Goal: Task Accomplishment & Management: Complete application form

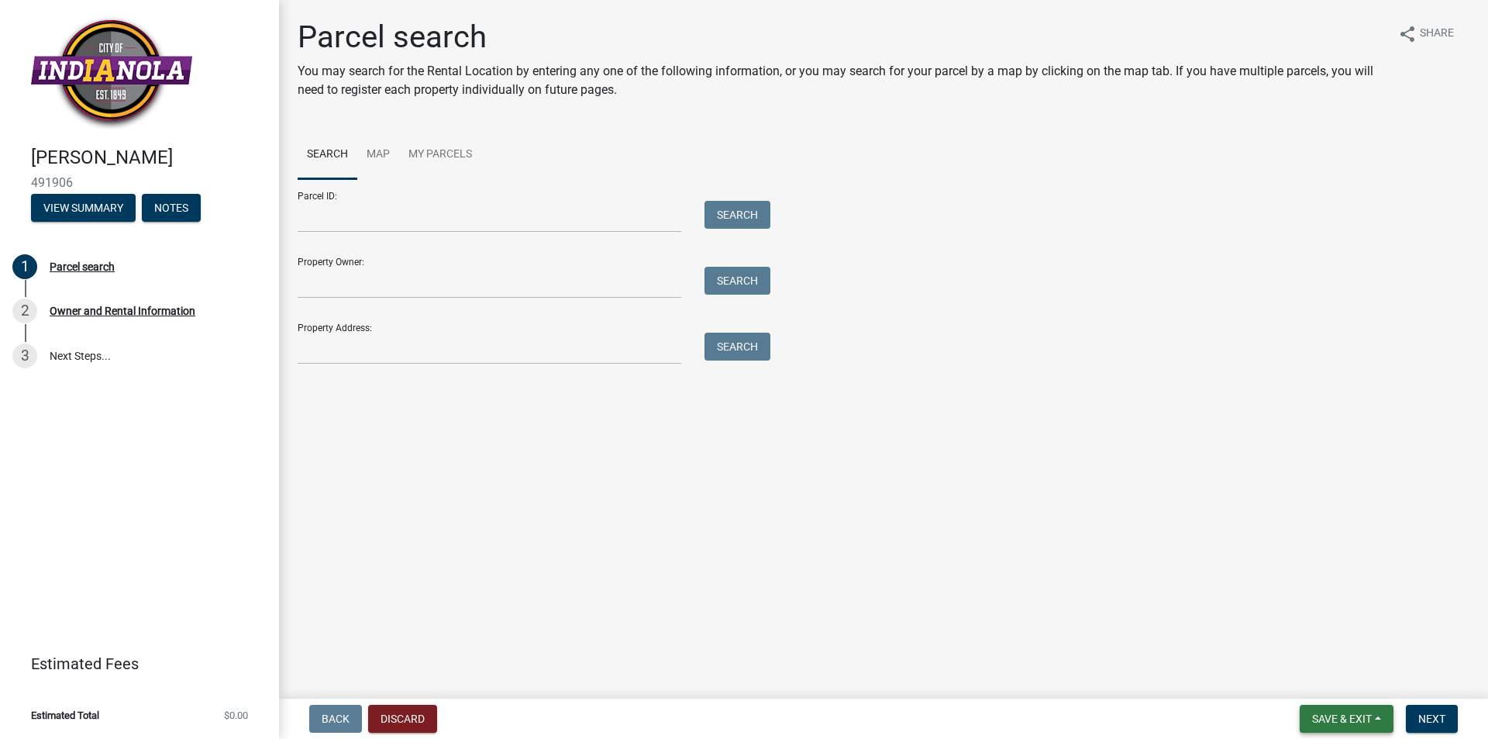
click at [1389, 715] on button "Save & Exit" at bounding box center [1347, 719] width 94 height 28
click at [396, 716] on button "Discard" at bounding box center [402, 719] width 69 height 28
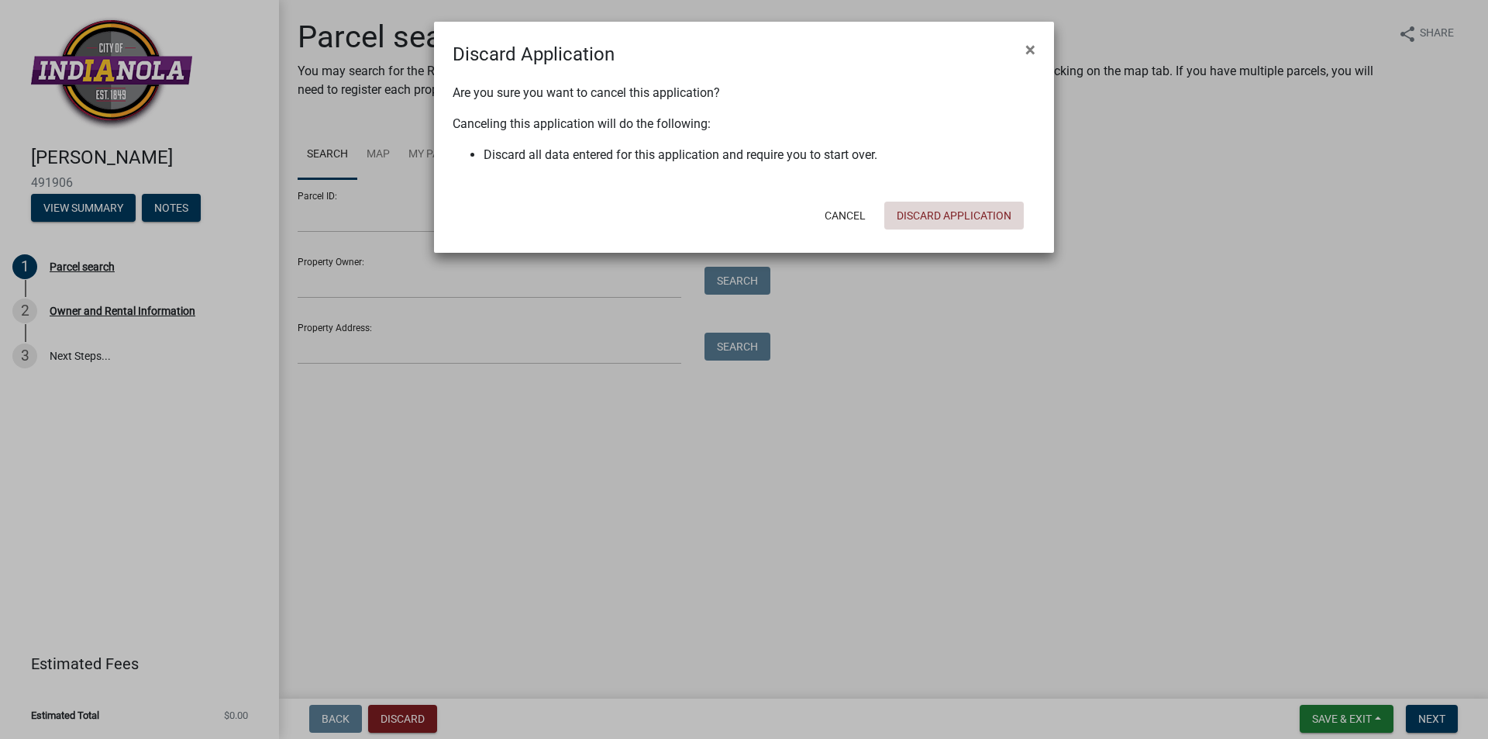
click at [944, 228] on button "Discard Application" at bounding box center [954, 216] width 140 height 28
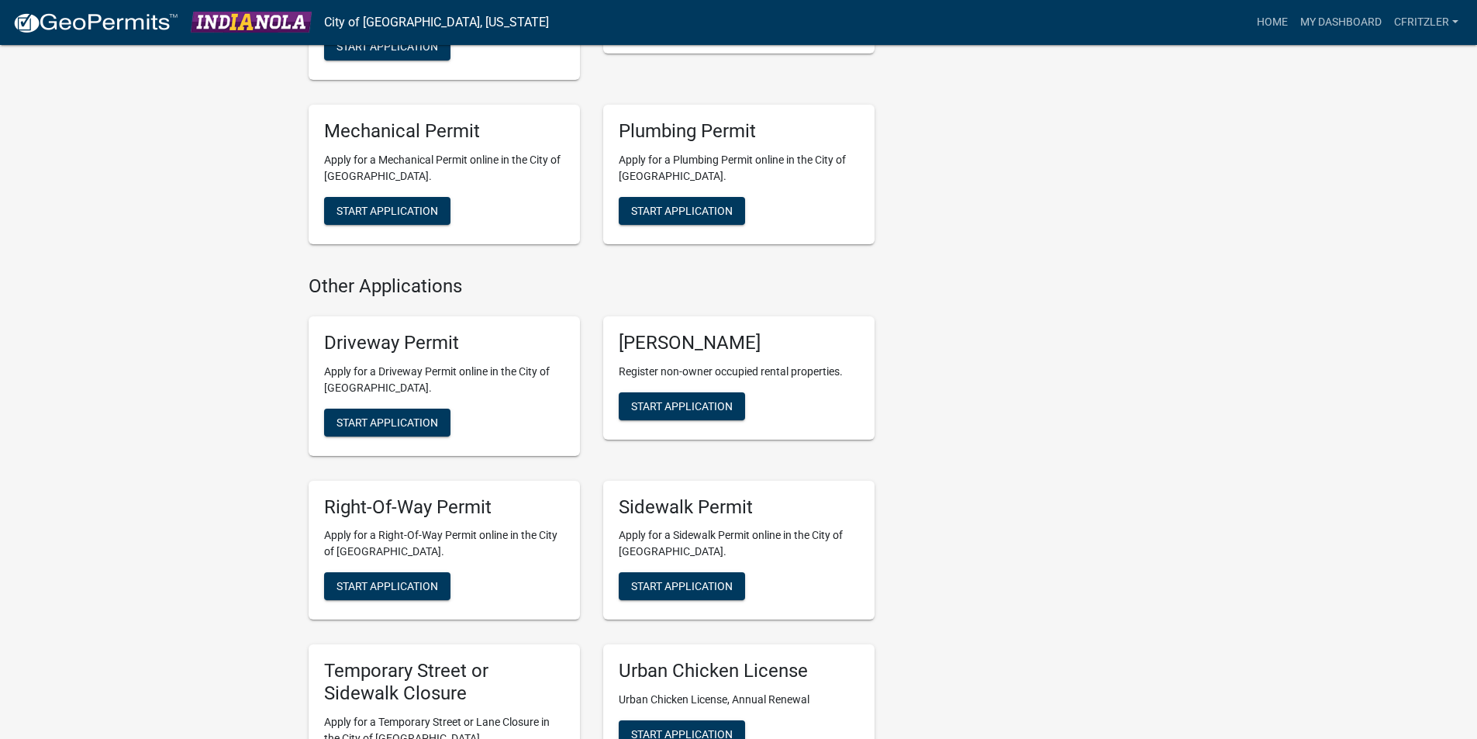
scroll to position [1240, 0]
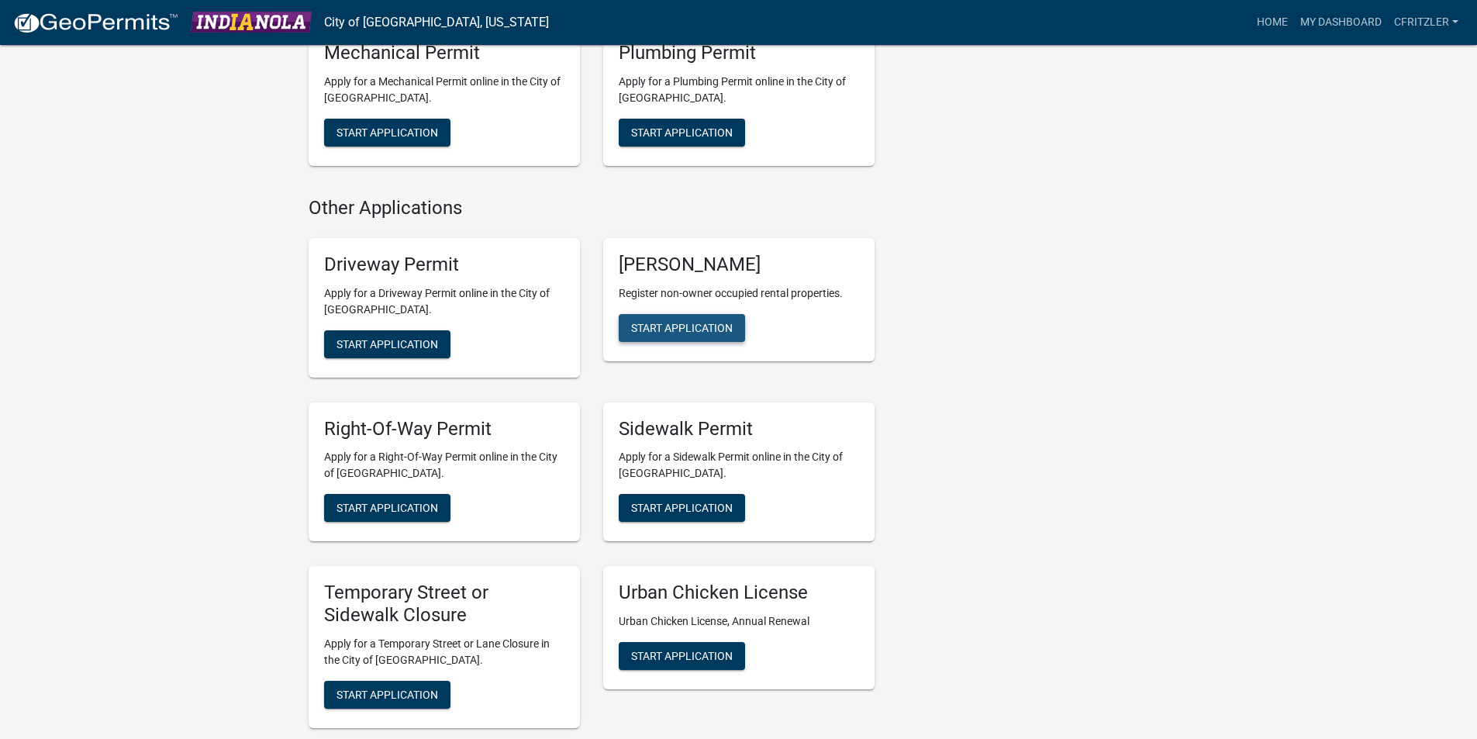
click at [687, 323] on span "Start Application" at bounding box center [682, 327] width 102 height 12
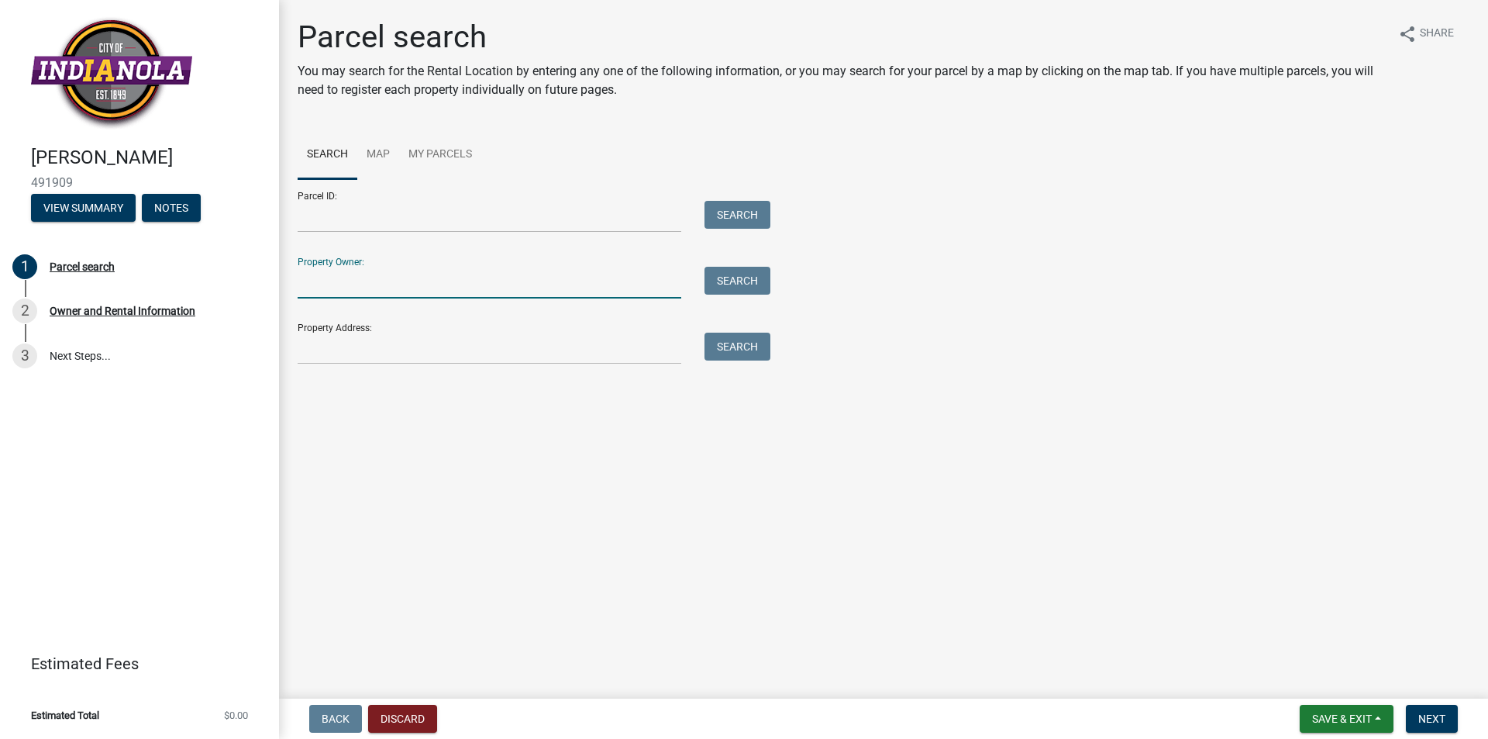
click at [351, 288] on input "Property Owner:" at bounding box center [490, 283] width 384 height 32
click at [339, 363] on input "Property Address:" at bounding box center [490, 349] width 384 height 32
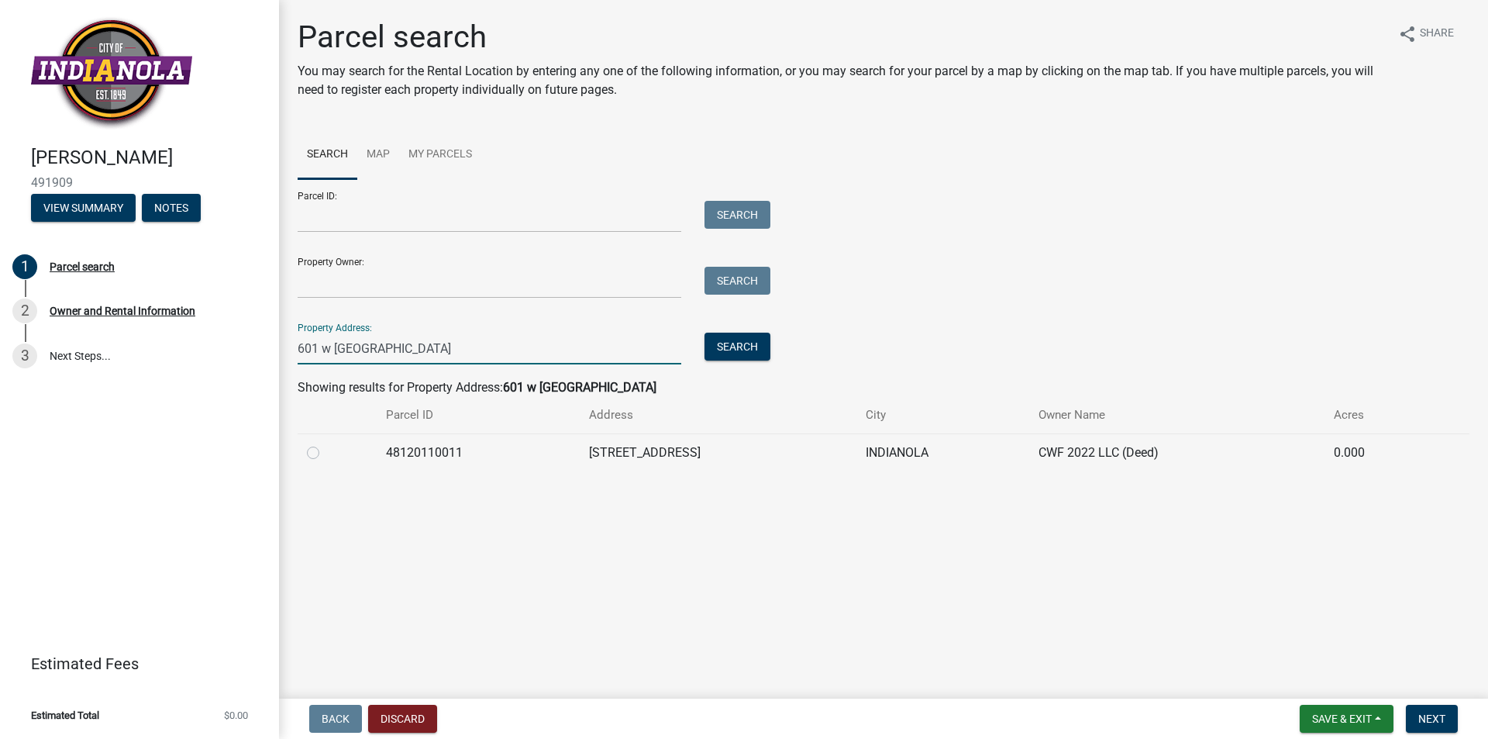
type input "601 w [GEOGRAPHIC_DATA]"
click at [326, 443] on label at bounding box center [326, 443] width 0 height 0
click at [326, 453] on input "radio" at bounding box center [331, 448] width 10 height 10
radio input "true"
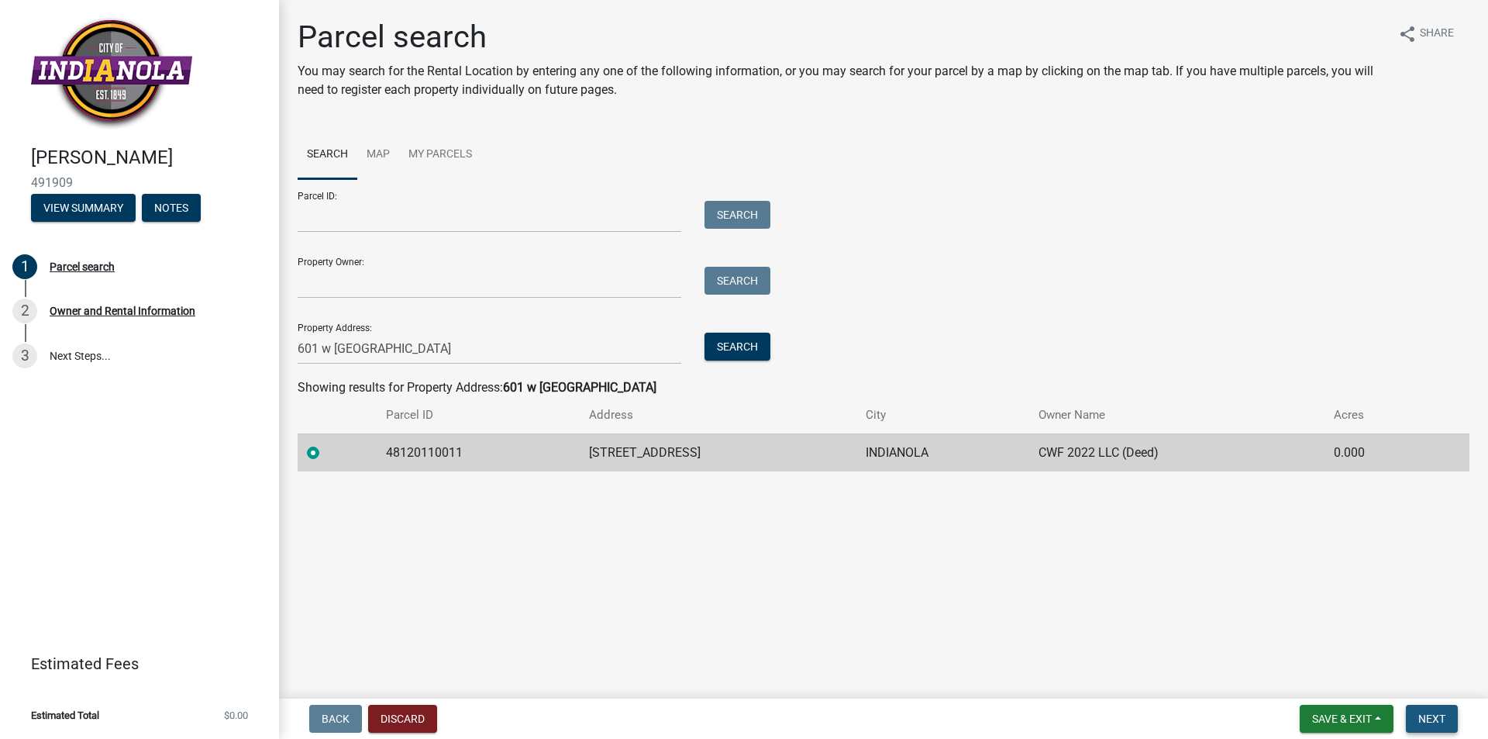
click at [1444, 715] on span "Next" at bounding box center [1432, 718] width 27 height 12
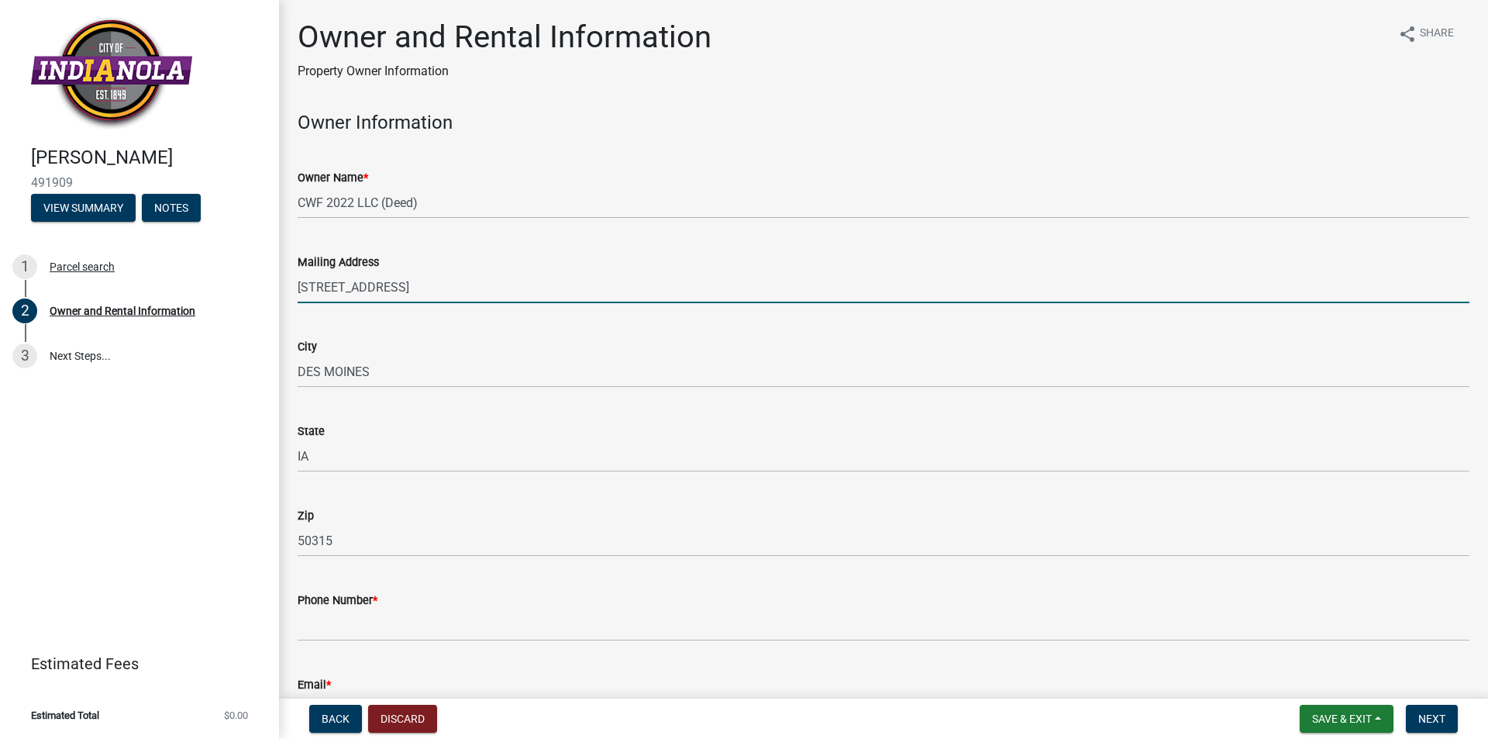
click at [332, 281] on input "[STREET_ADDRESS]" at bounding box center [884, 287] width 1172 height 32
type input "PO BOX 396"
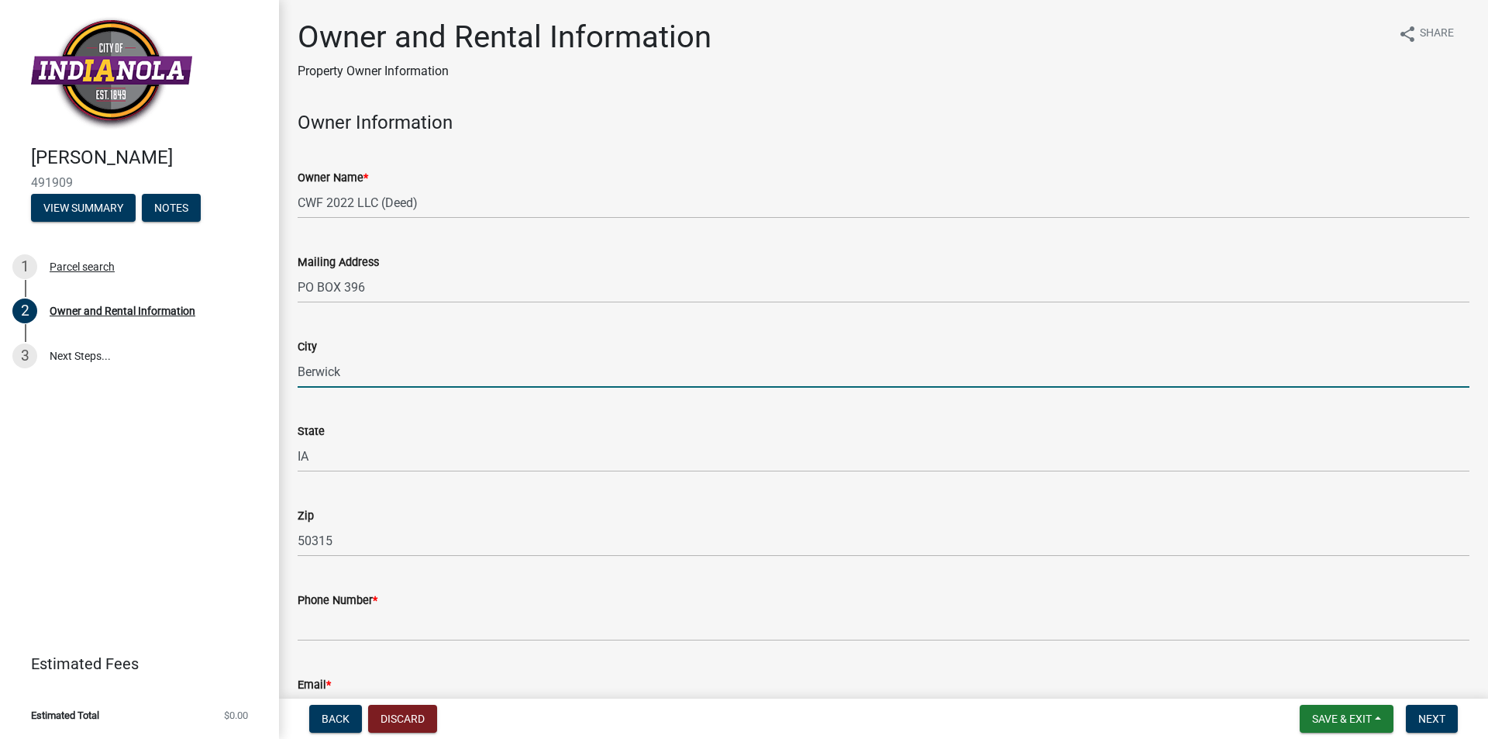
type input "Berwick"
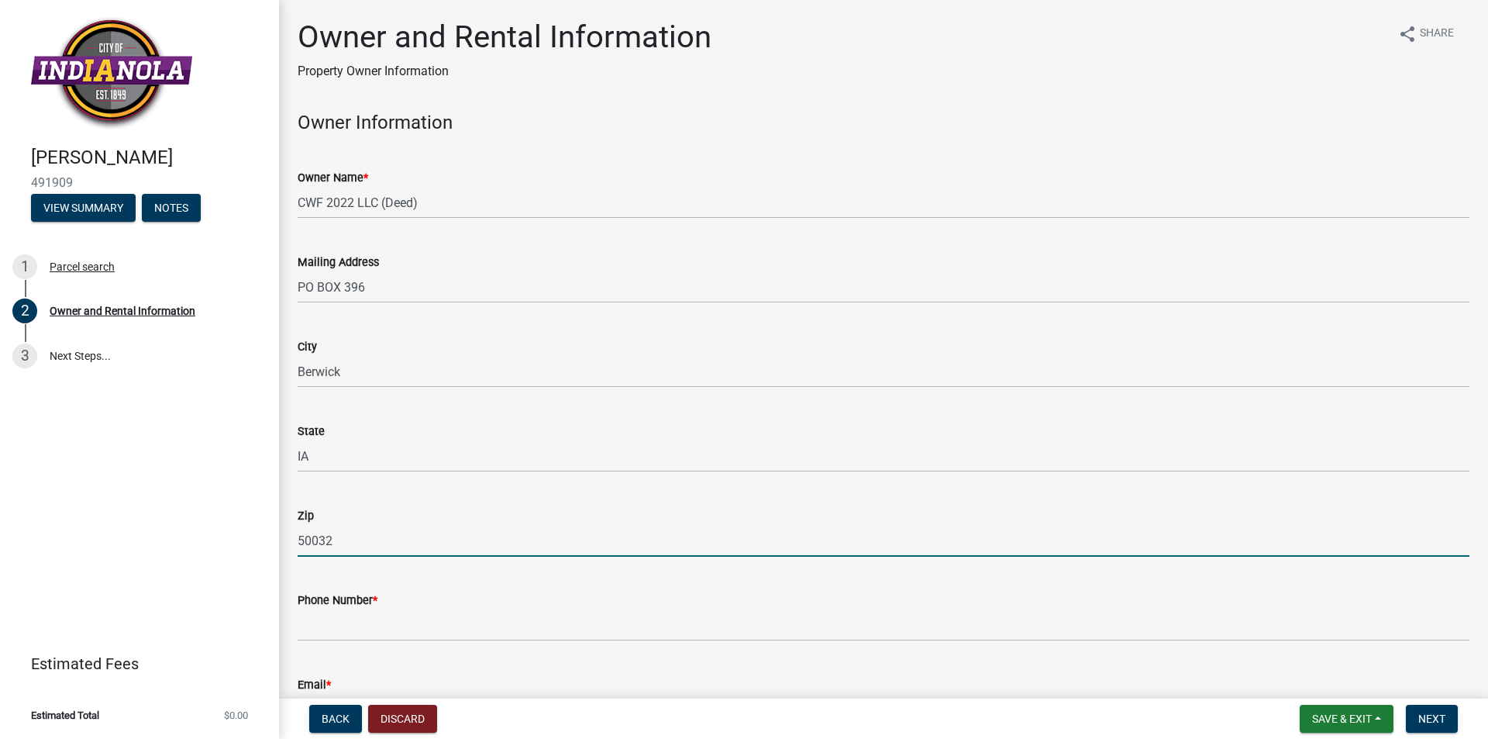
type input "50032"
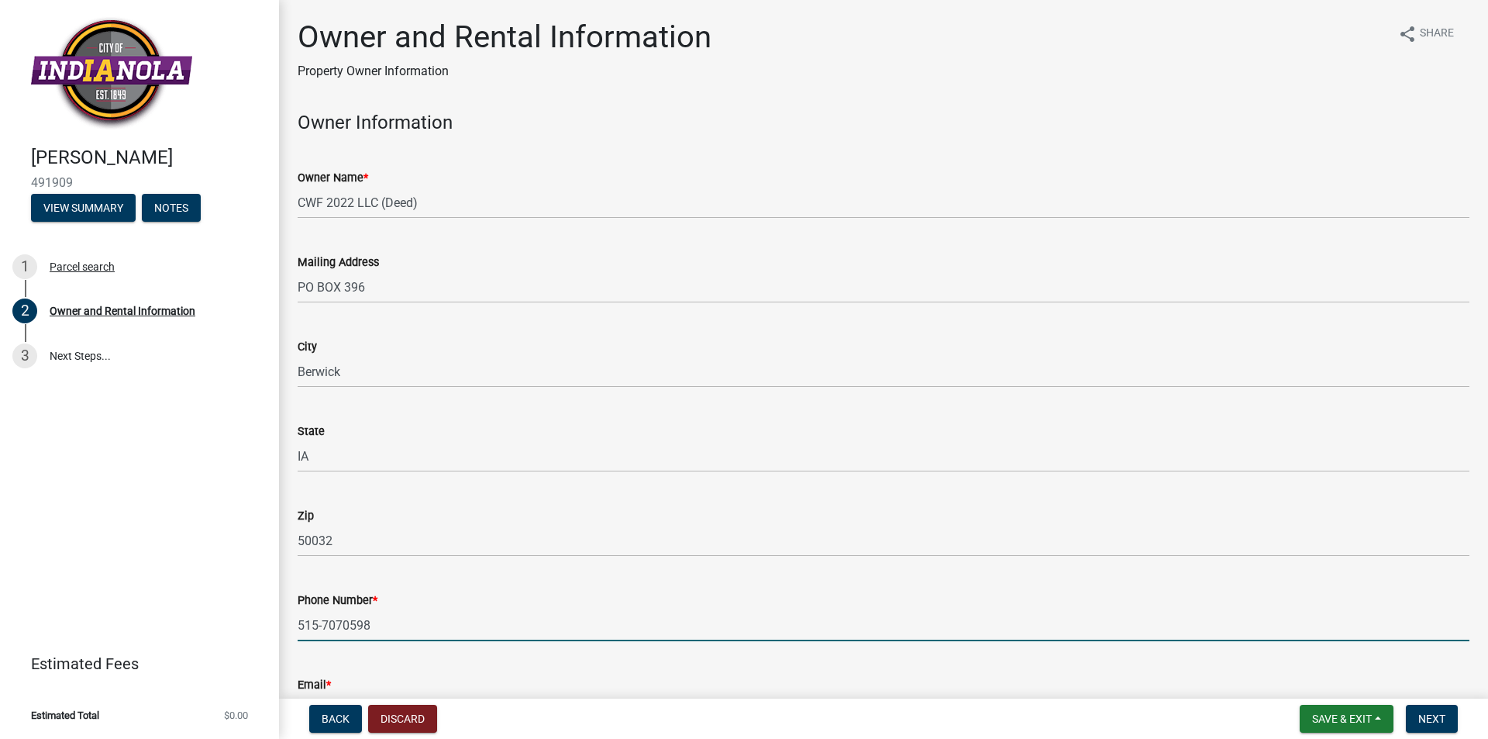
type input "515-7070598"
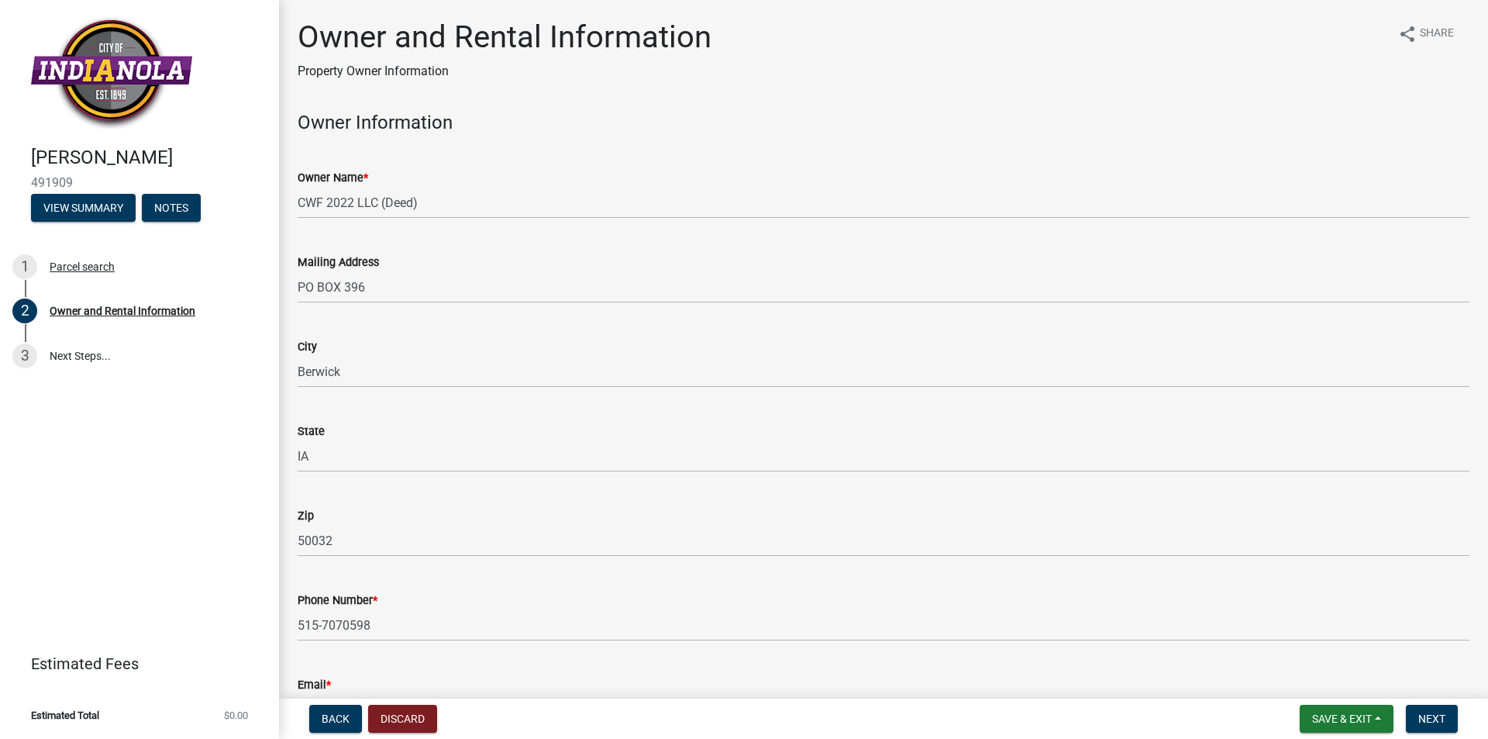
scroll to position [364, 0]
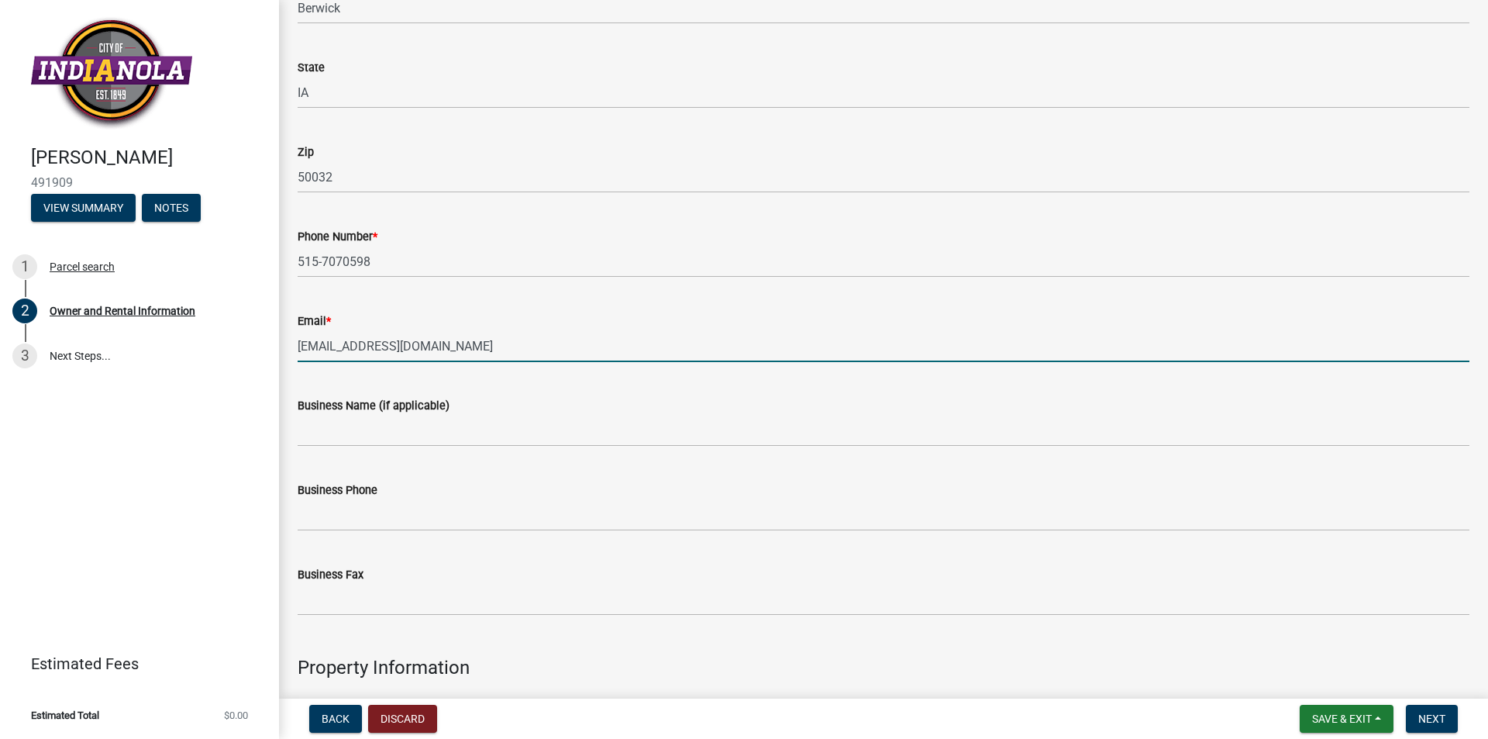
type input "[EMAIL_ADDRESS][DOMAIN_NAME]"
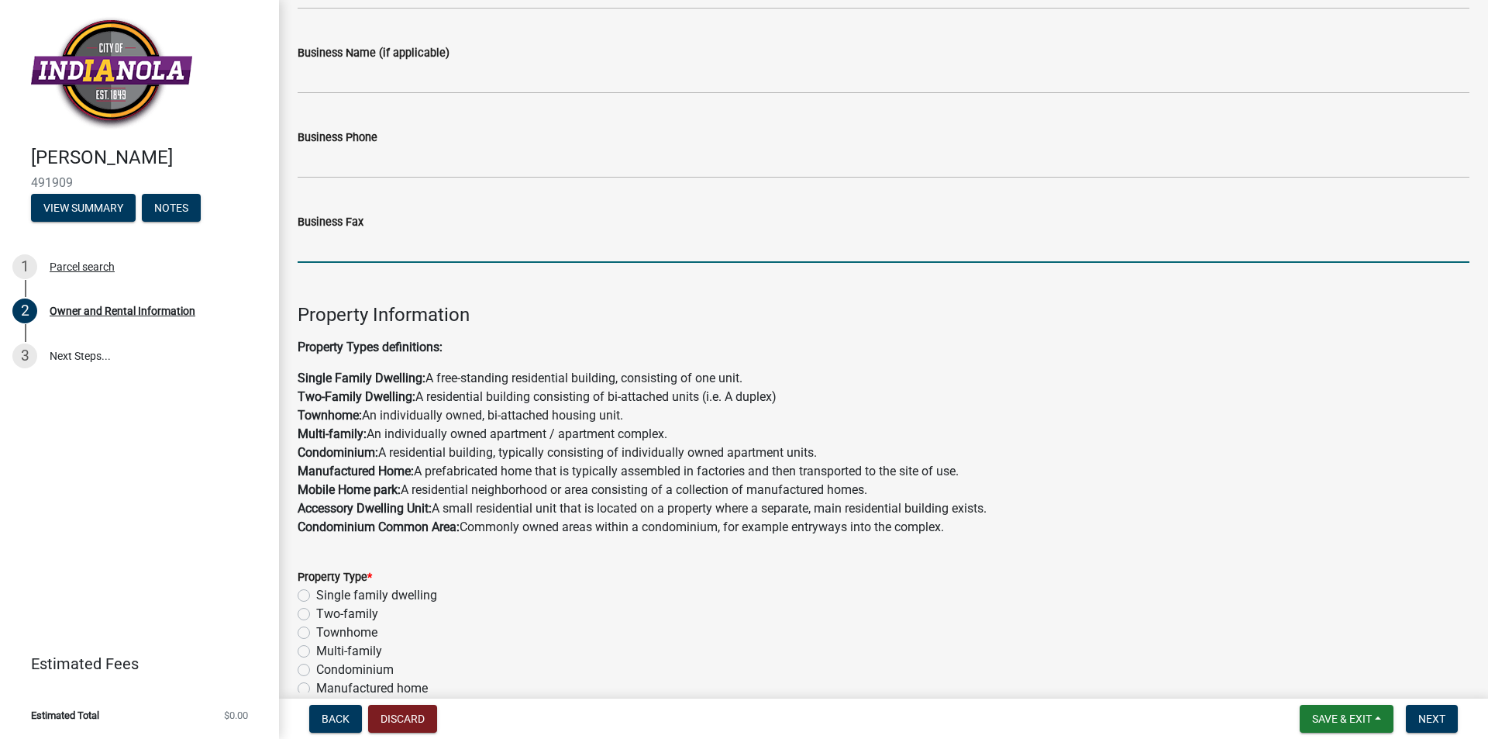
scroll to position [906, 0]
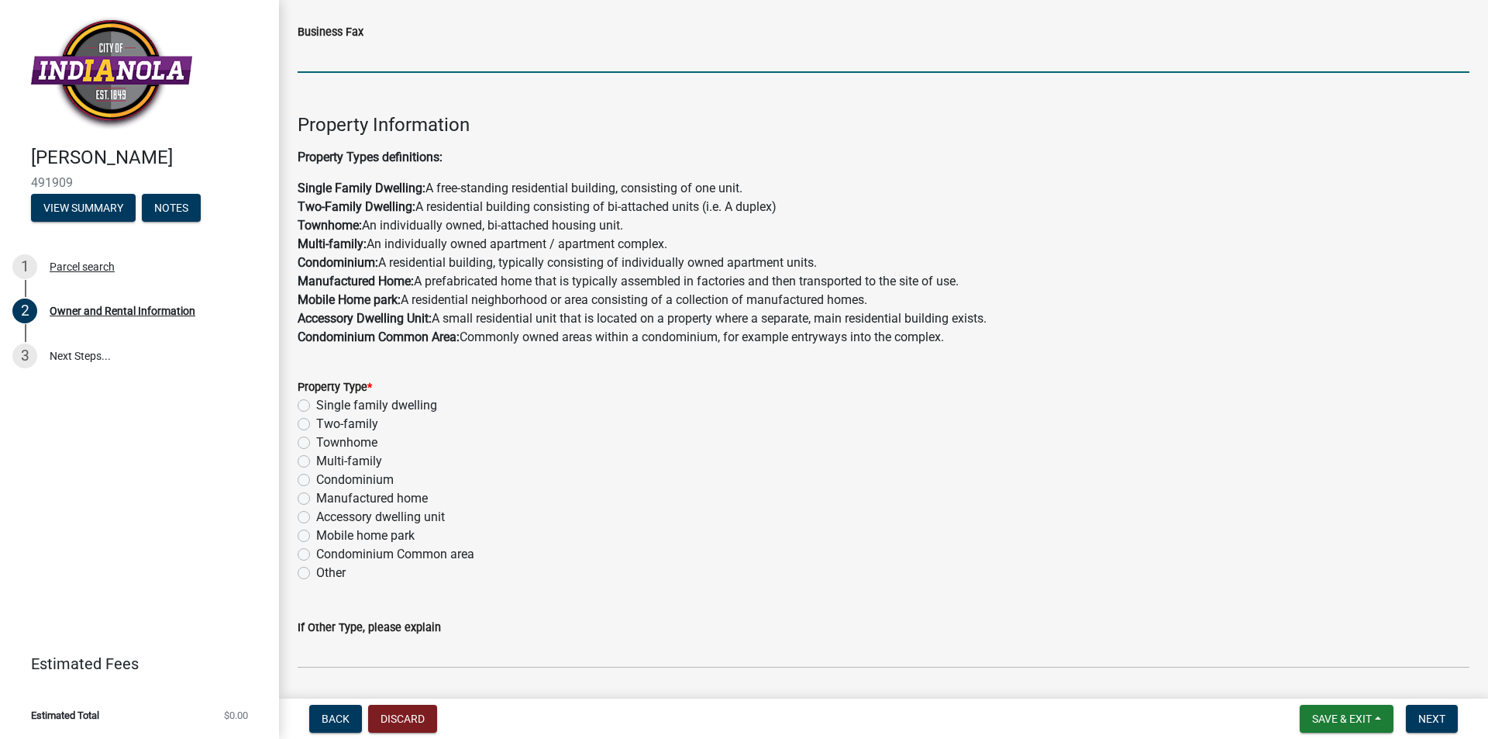
click at [316, 403] on label "Single family dwelling" at bounding box center [376, 405] width 121 height 19
click at [316, 403] on input "Single family dwelling" at bounding box center [321, 401] width 10 height 10
radio input "true"
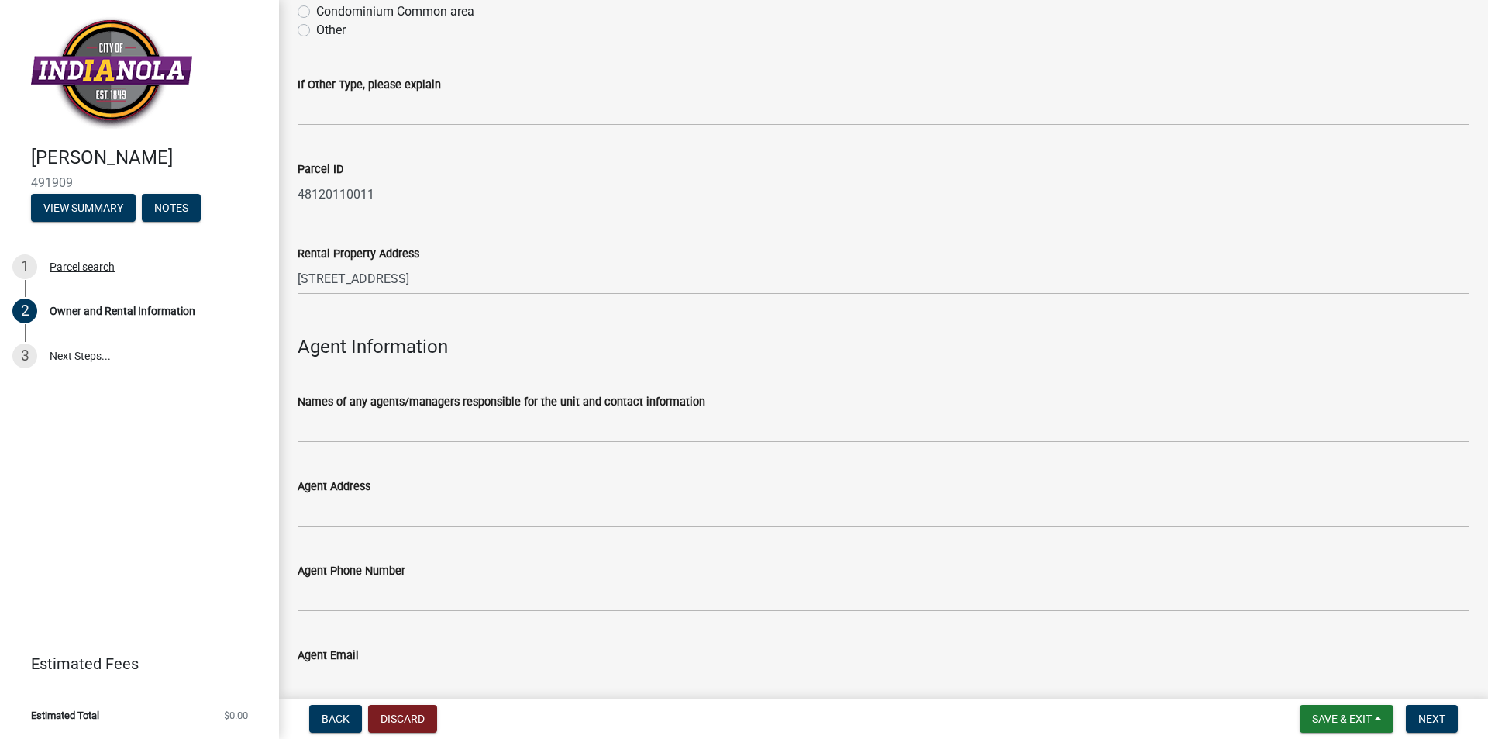
scroll to position [1526, 0]
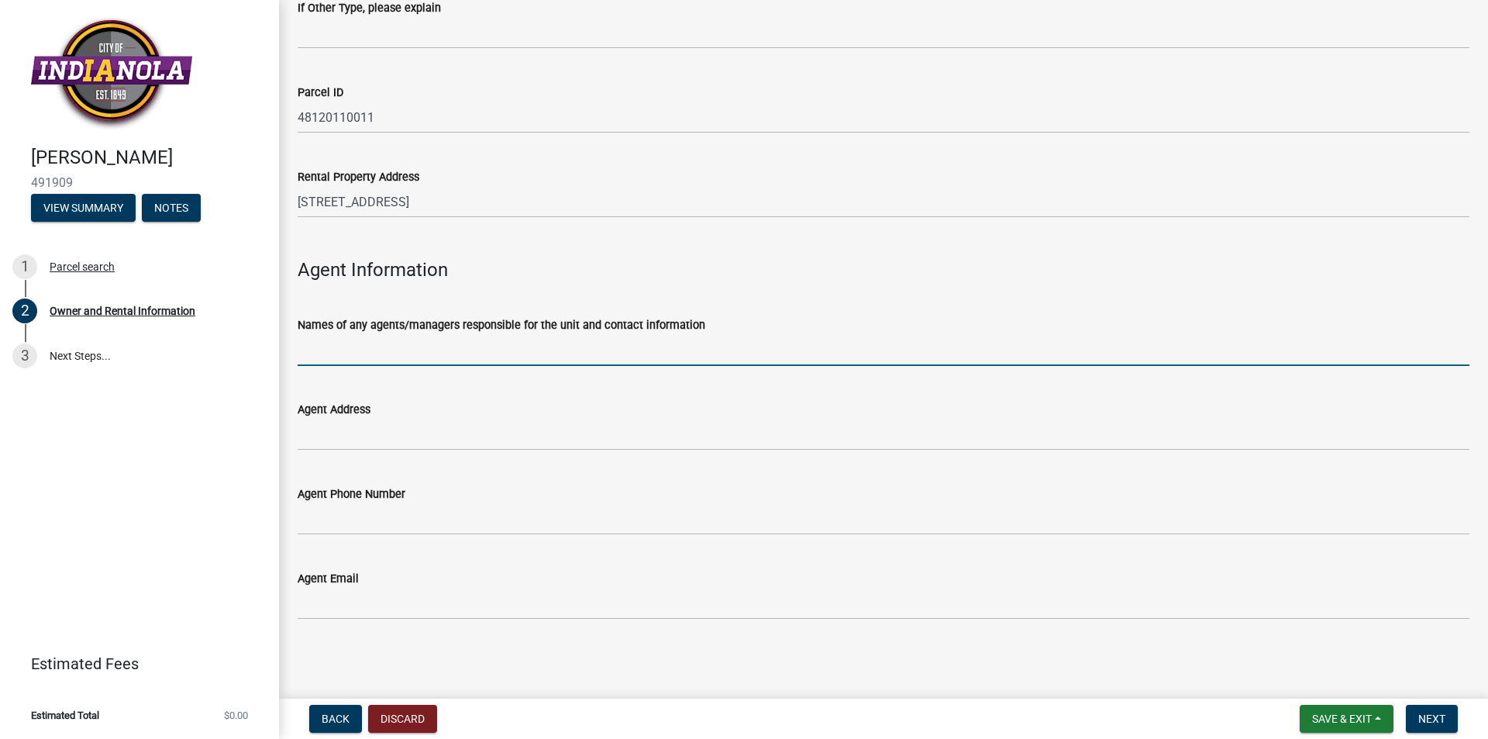
click at [357, 346] on input "Names of any agents/managers responsible for the unit and contact information" at bounding box center [884, 350] width 1172 height 32
type input "[PERSON_NAME]"
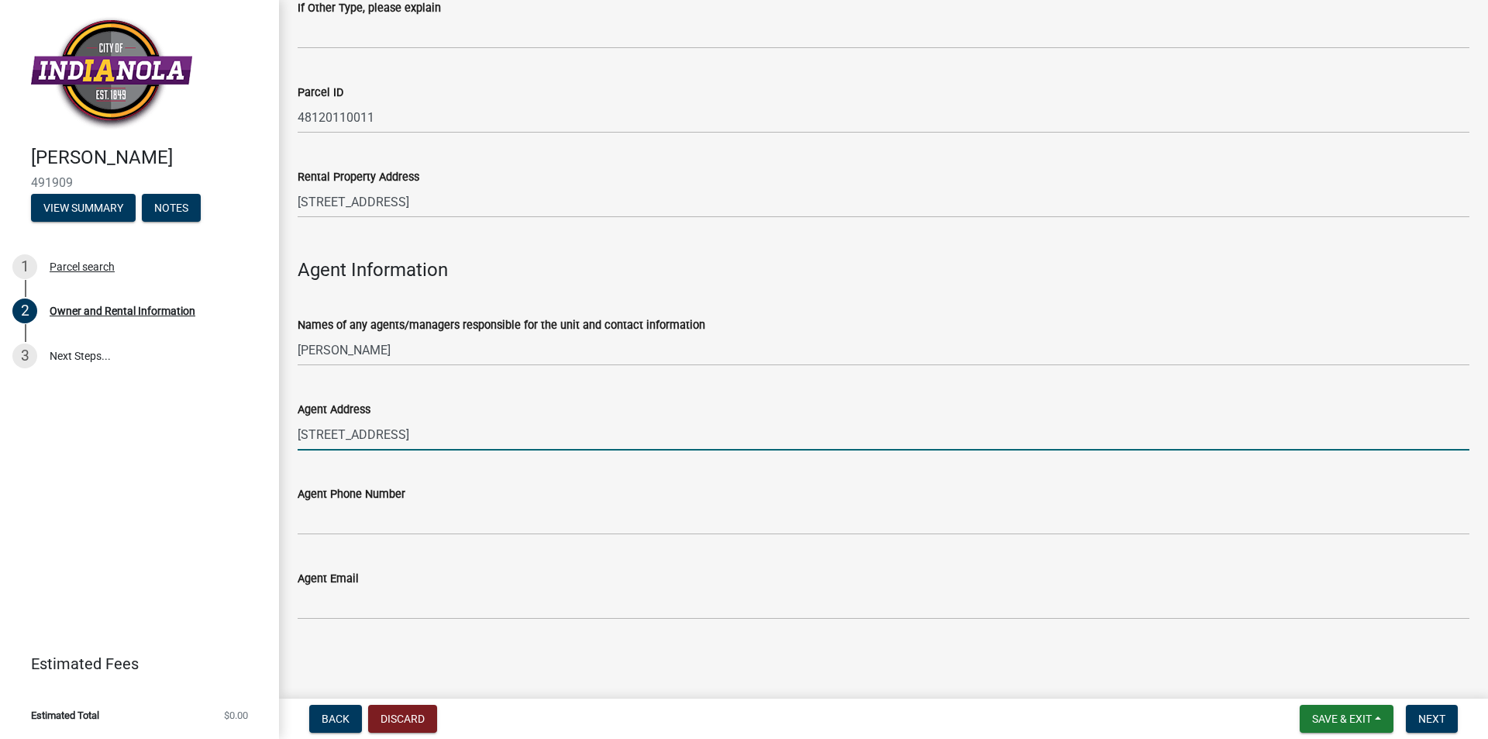
type input "[STREET_ADDRESS]"
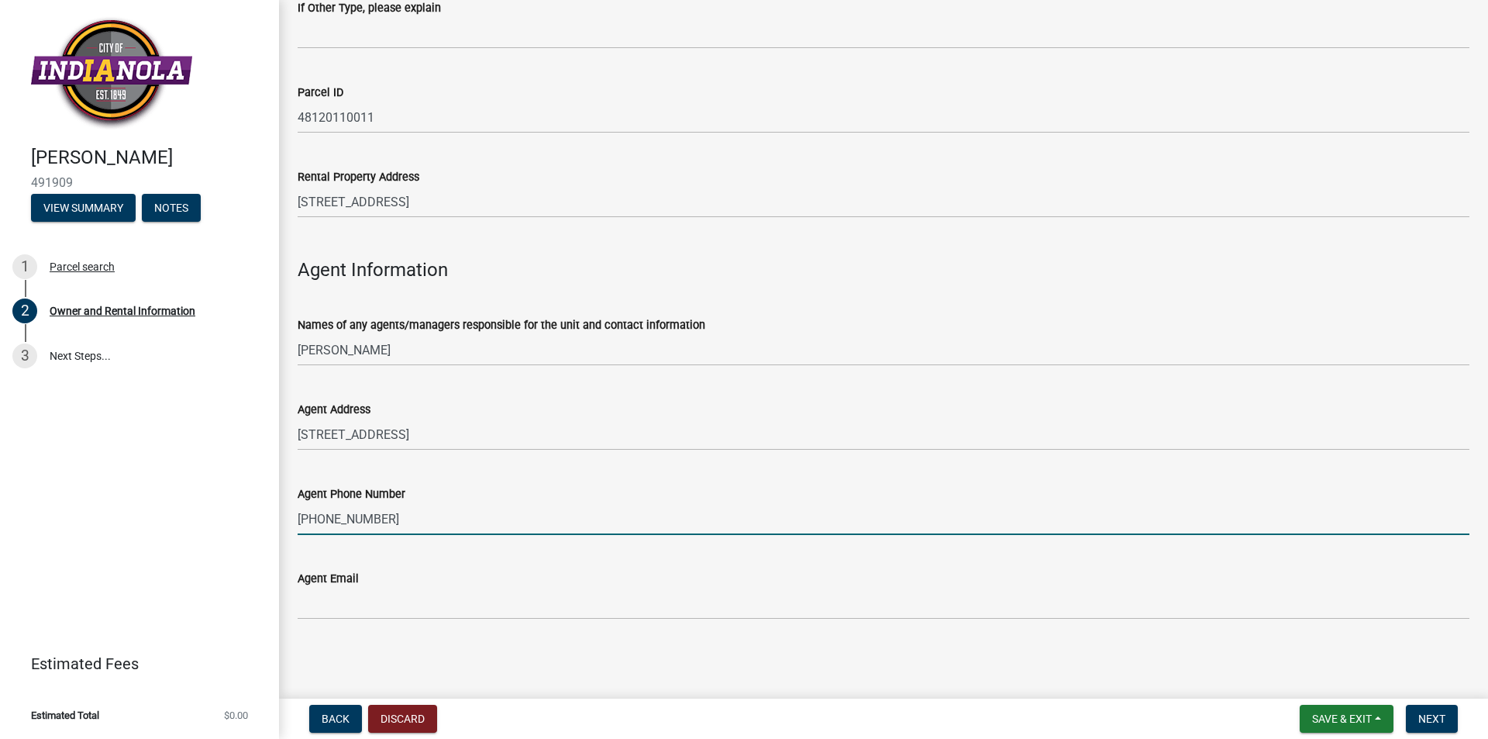
type input "[PHONE_NUMBER]"
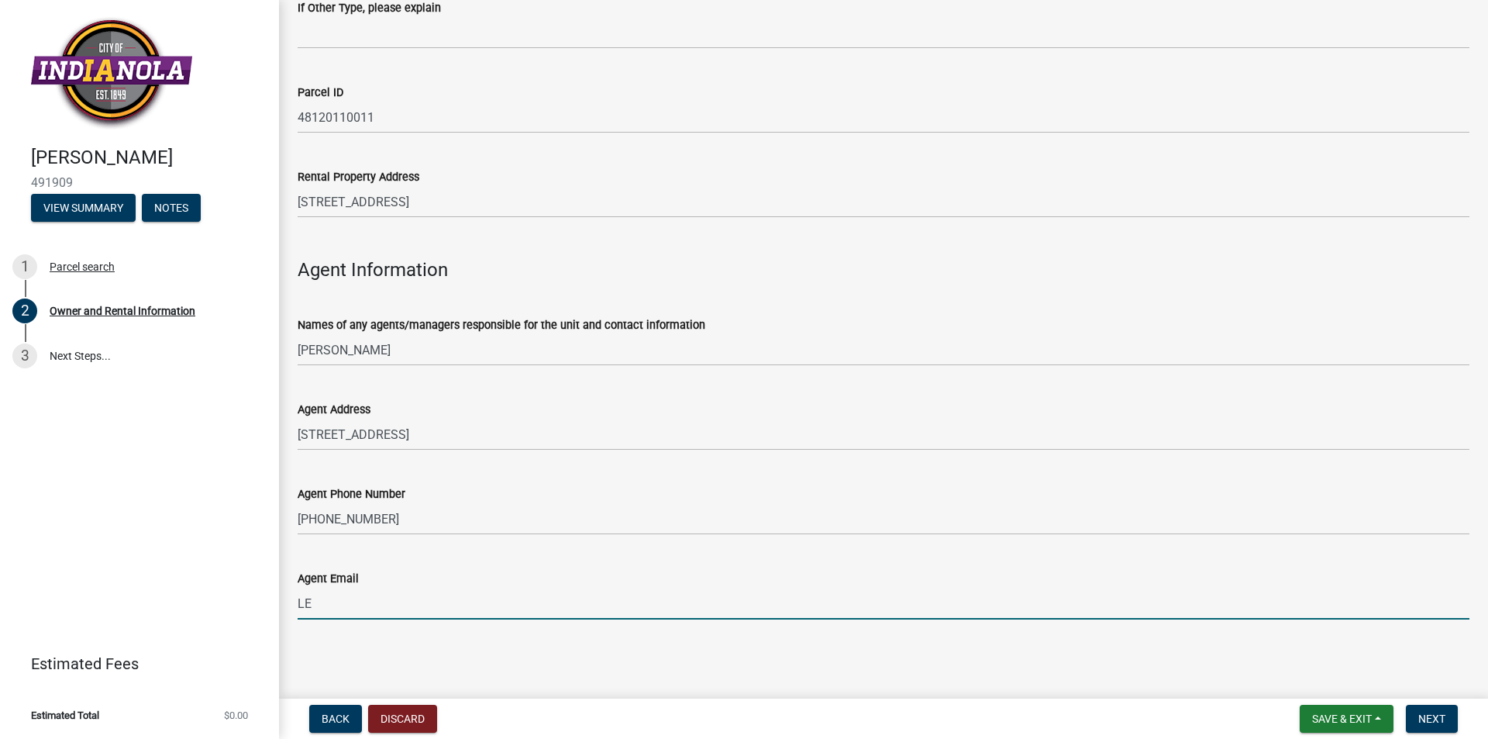
type input "L"
type input "[EMAIL_ADDRESS][DOMAIN_NAME]"
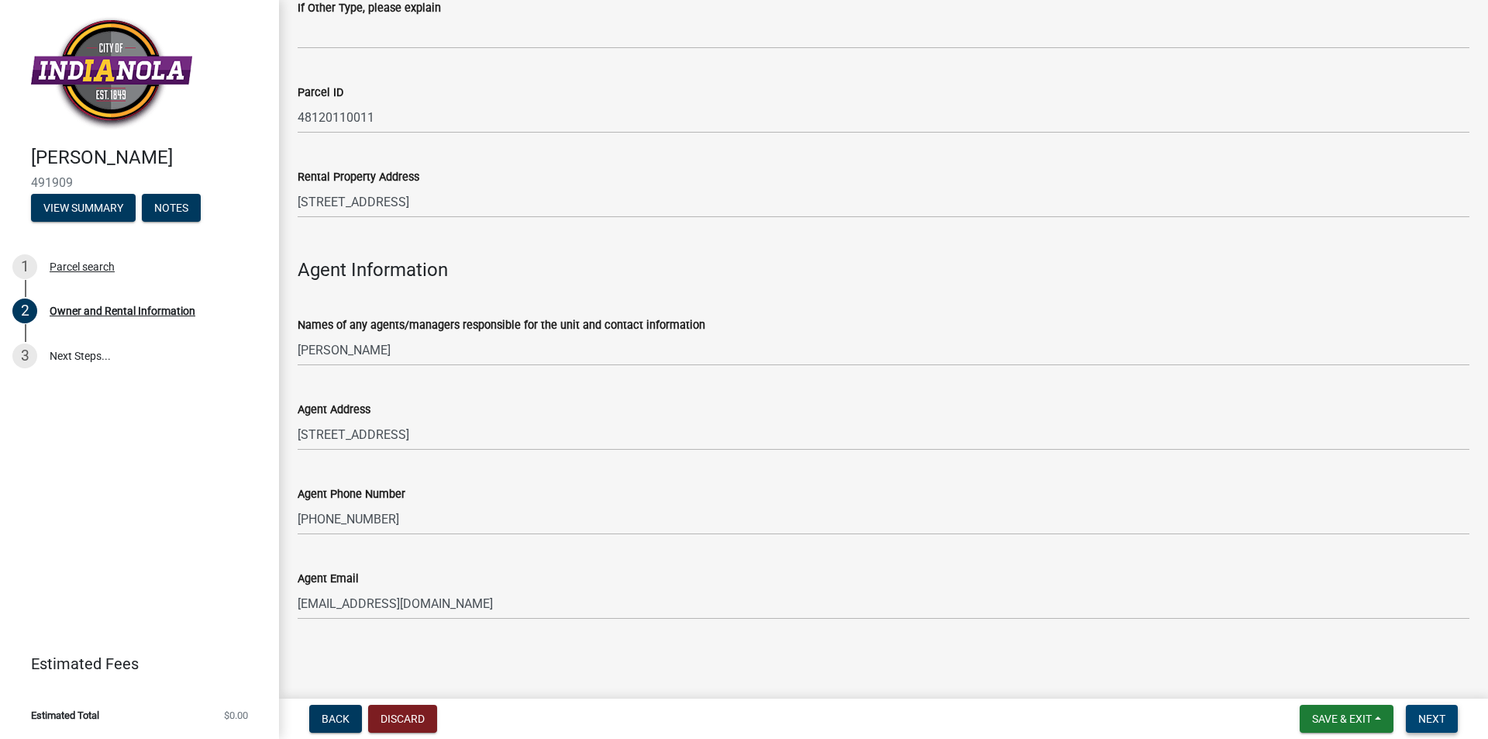
click at [1433, 717] on span "Next" at bounding box center [1432, 718] width 27 height 12
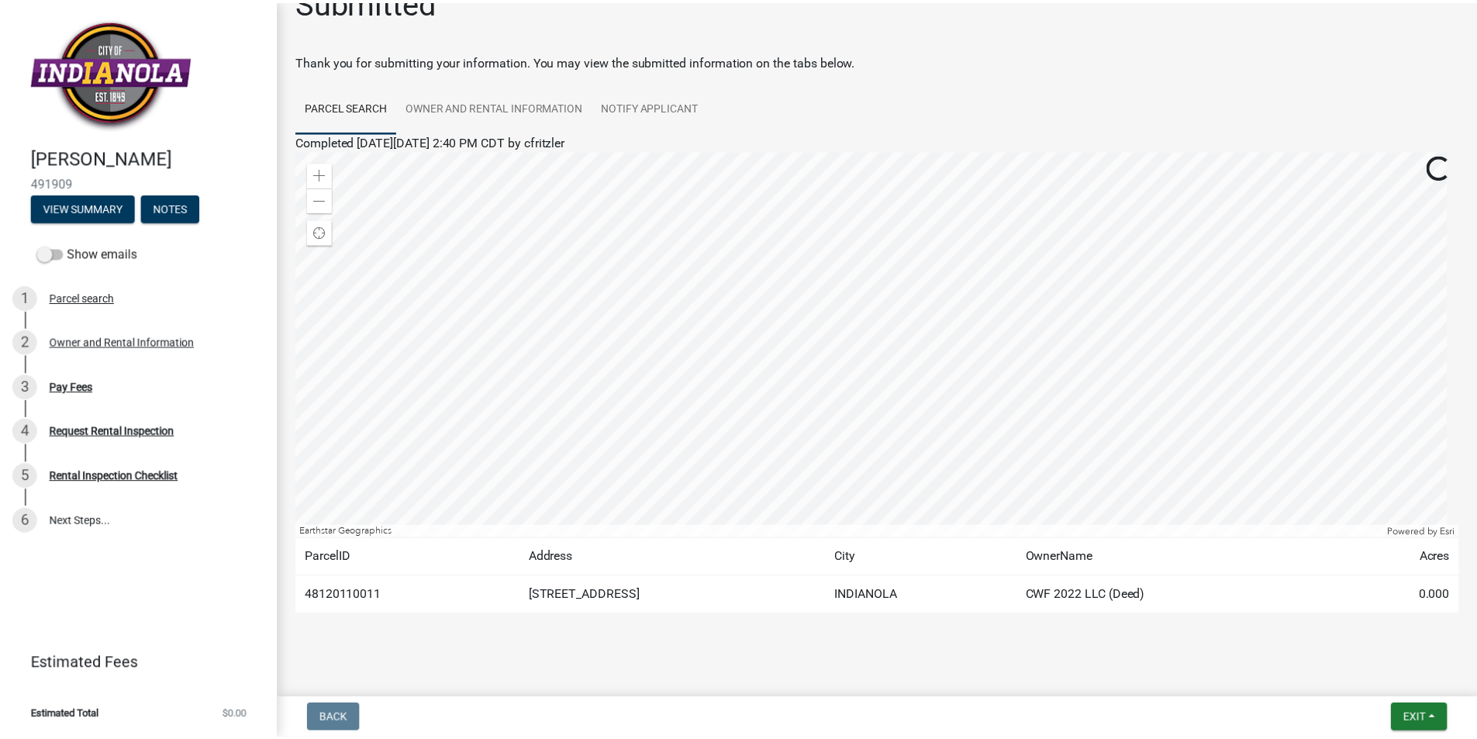
scroll to position [48, 0]
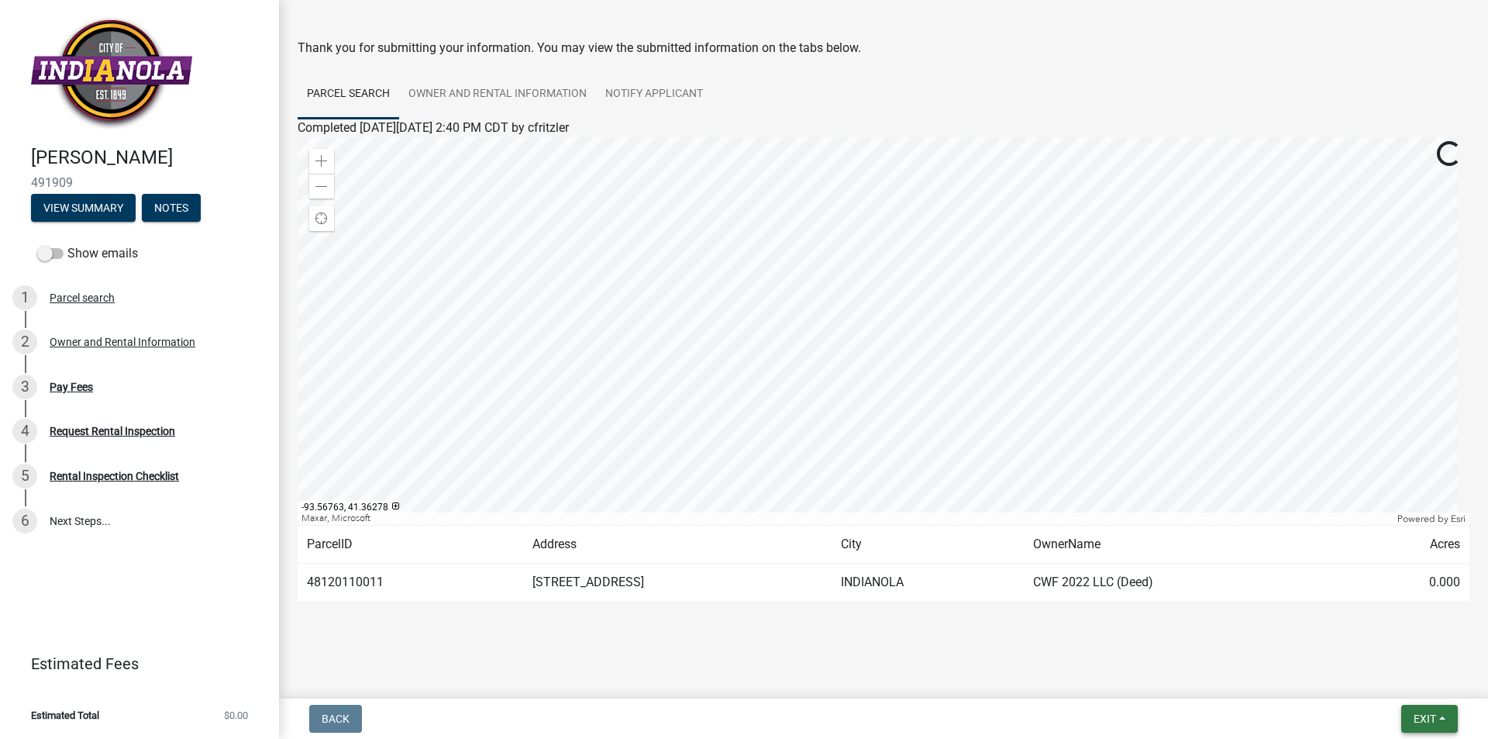
click at [1419, 712] on span "Exit" at bounding box center [1425, 718] width 22 height 12
click at [1406, 667] on button "Save & Exit" at bounding box center [1396, 678] width 124 height 37
